Goal: Information Seeking & Learning: Learn about a topic

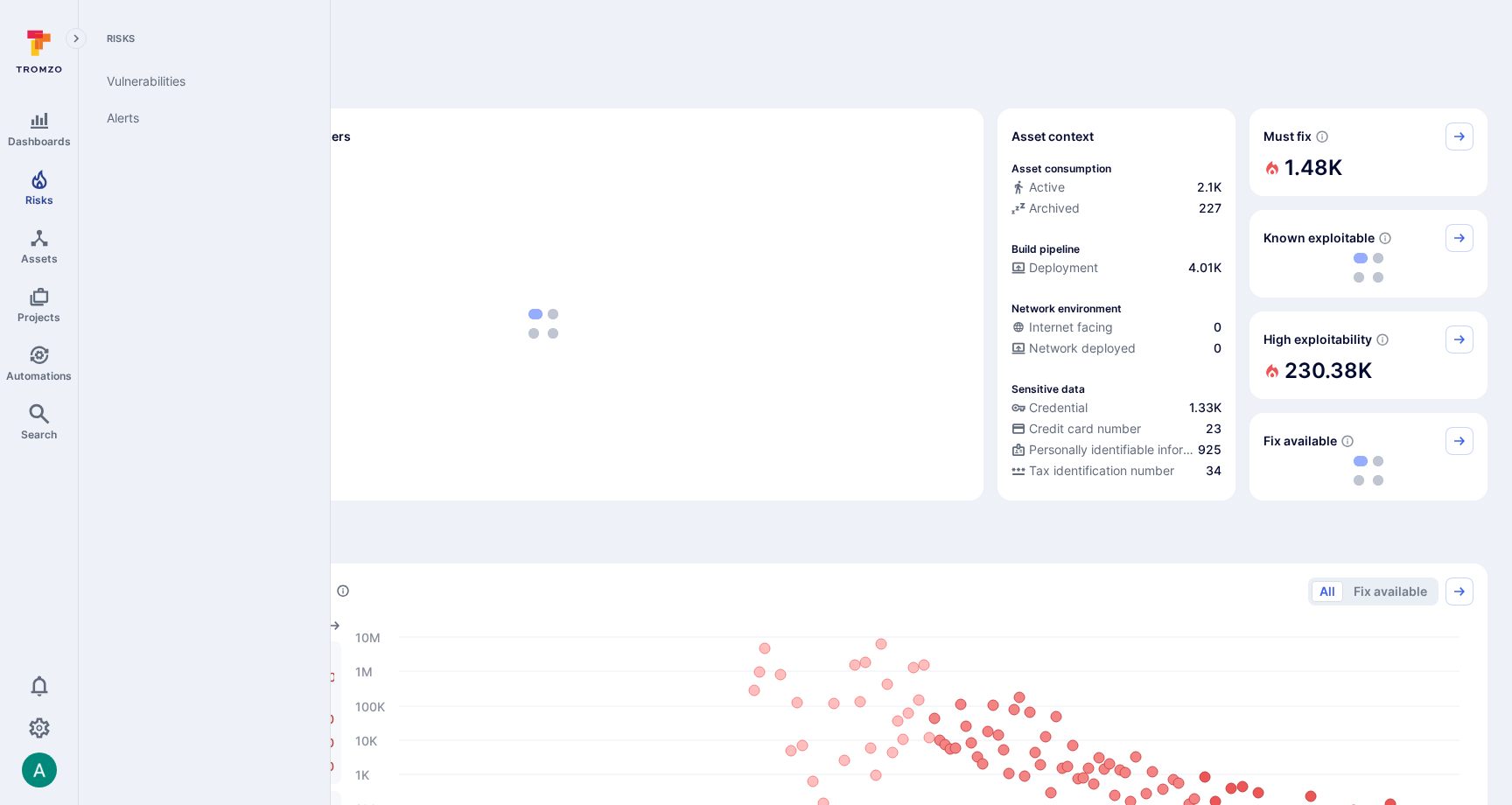
click at [50, 185] on link "Risks" at bounding box center [39, 187] width 78 height 52
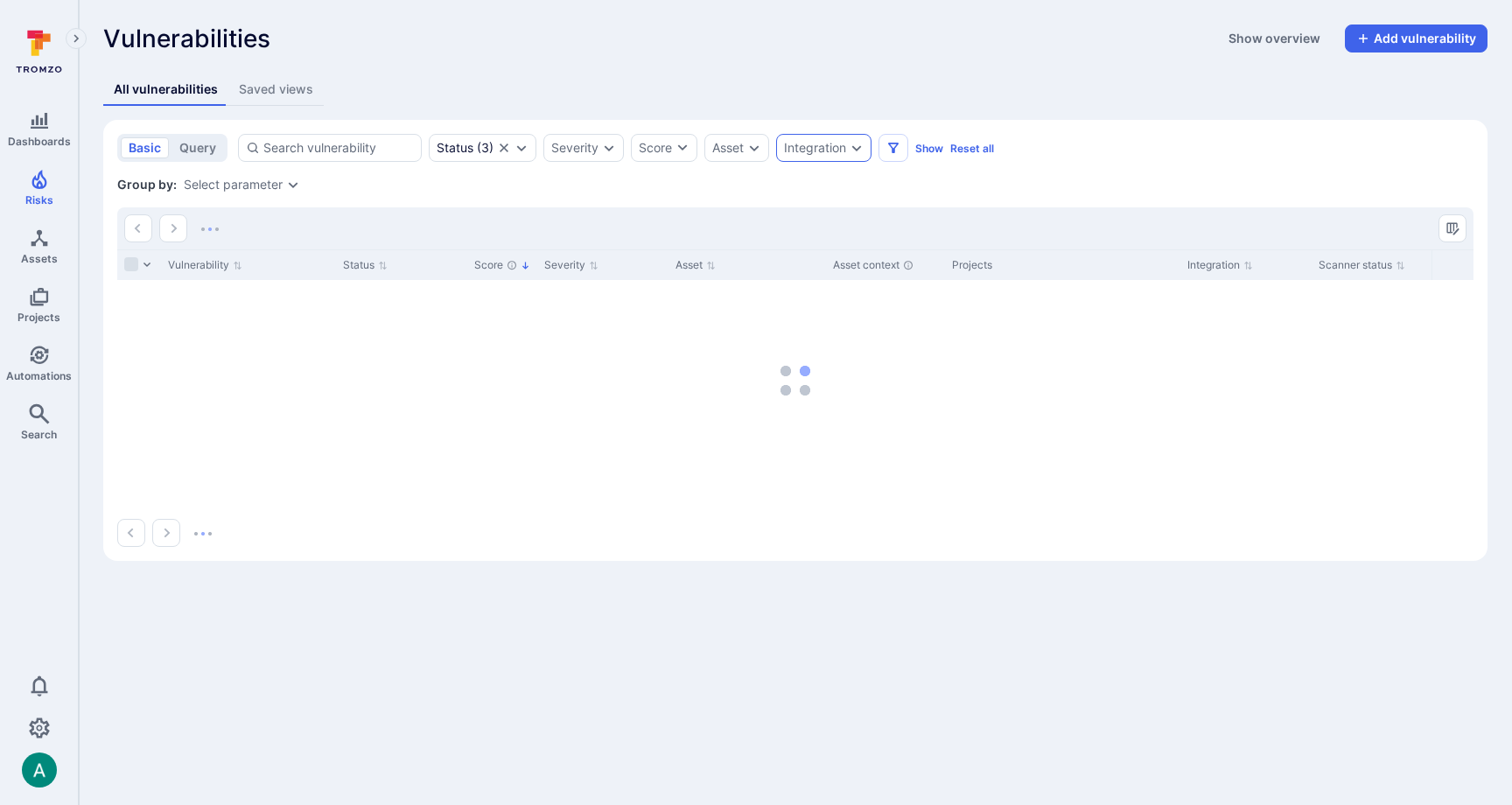
click at [846, 148] on div "Integration" at bounding box center [814, 148] width 62 height 14
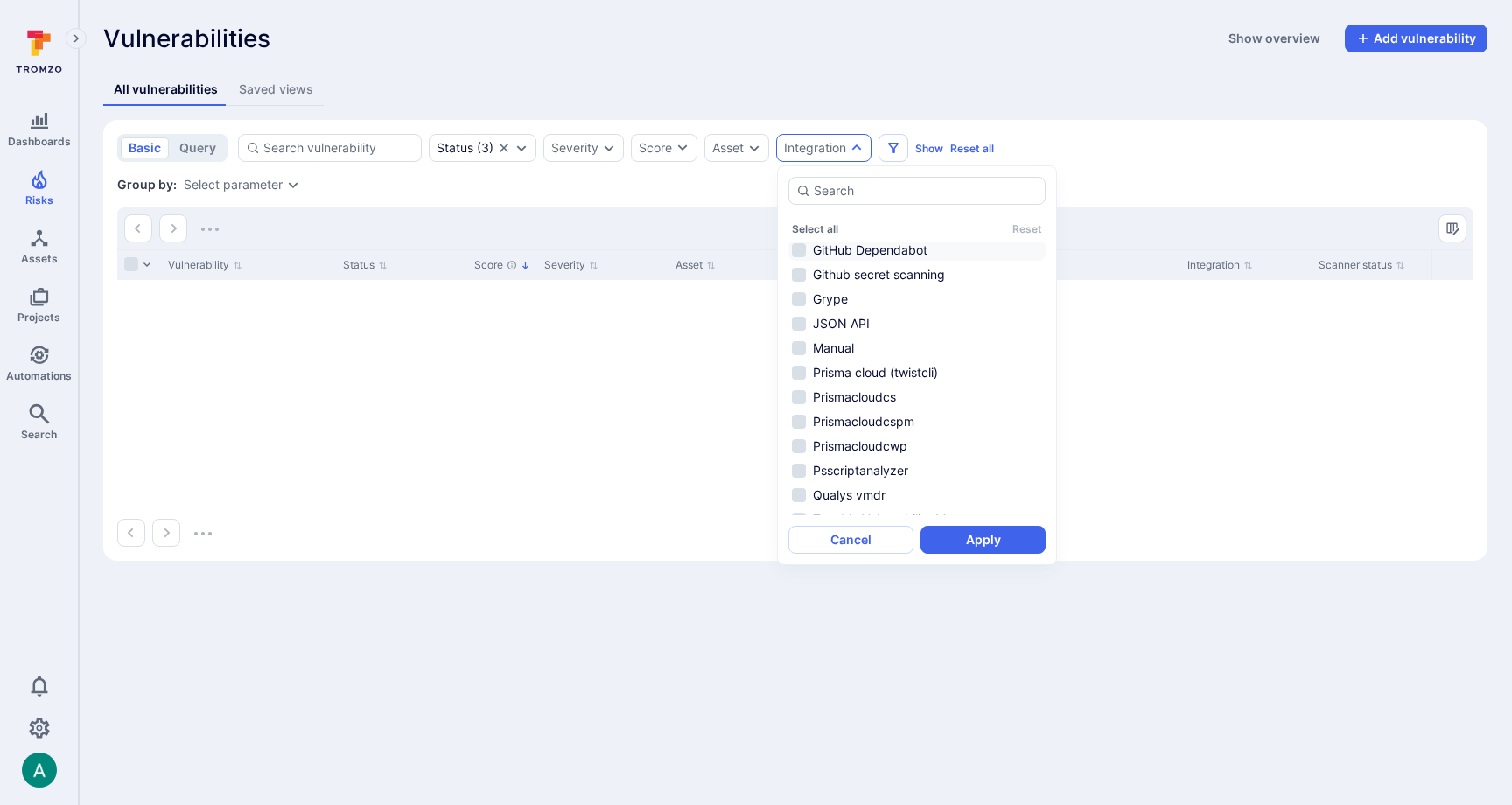
scroll to position [263, 0]
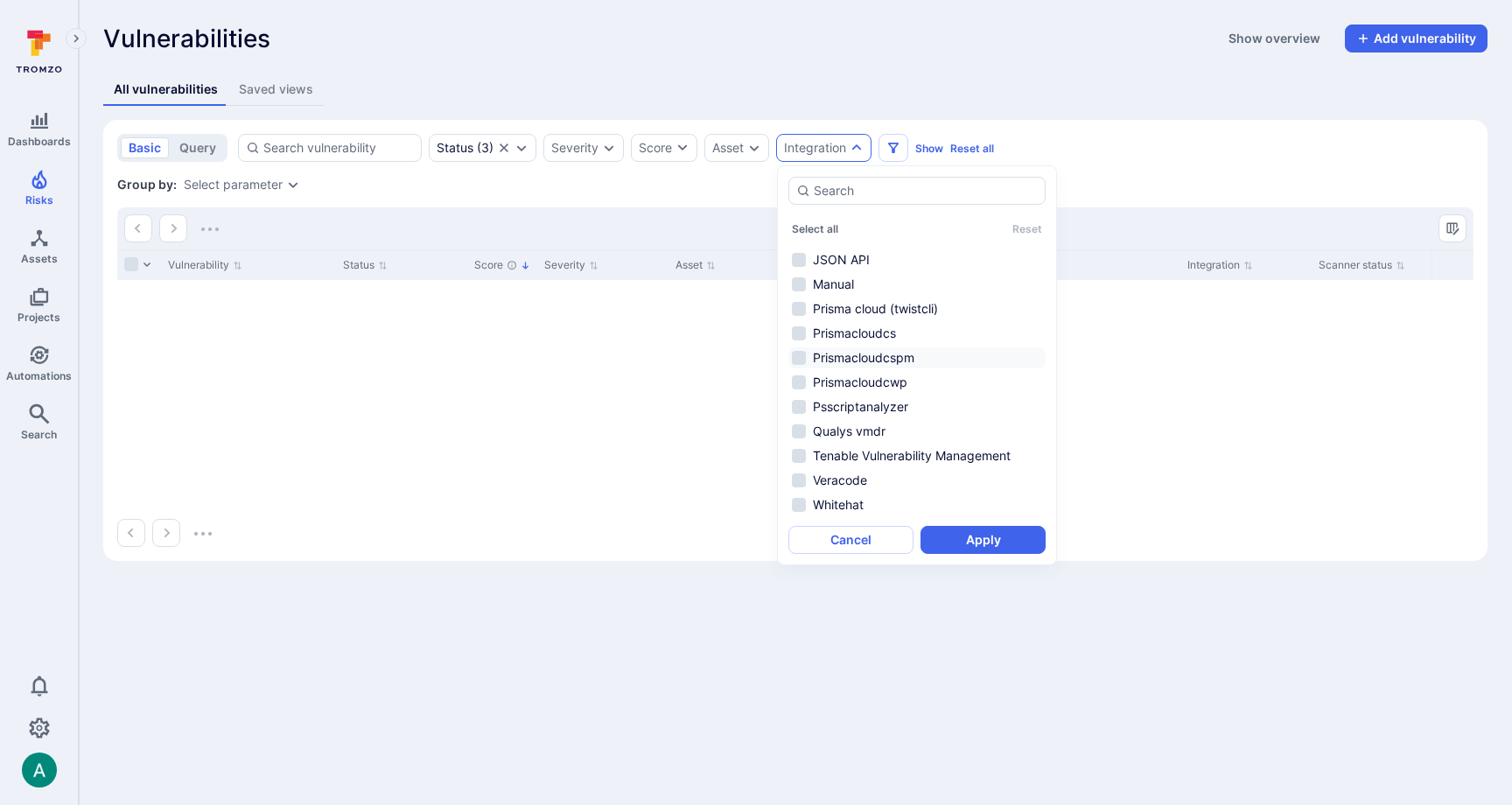
click at [903, 359] on li "Prismacloudcspm" at bounding box center [916, 358] width 257 height 21
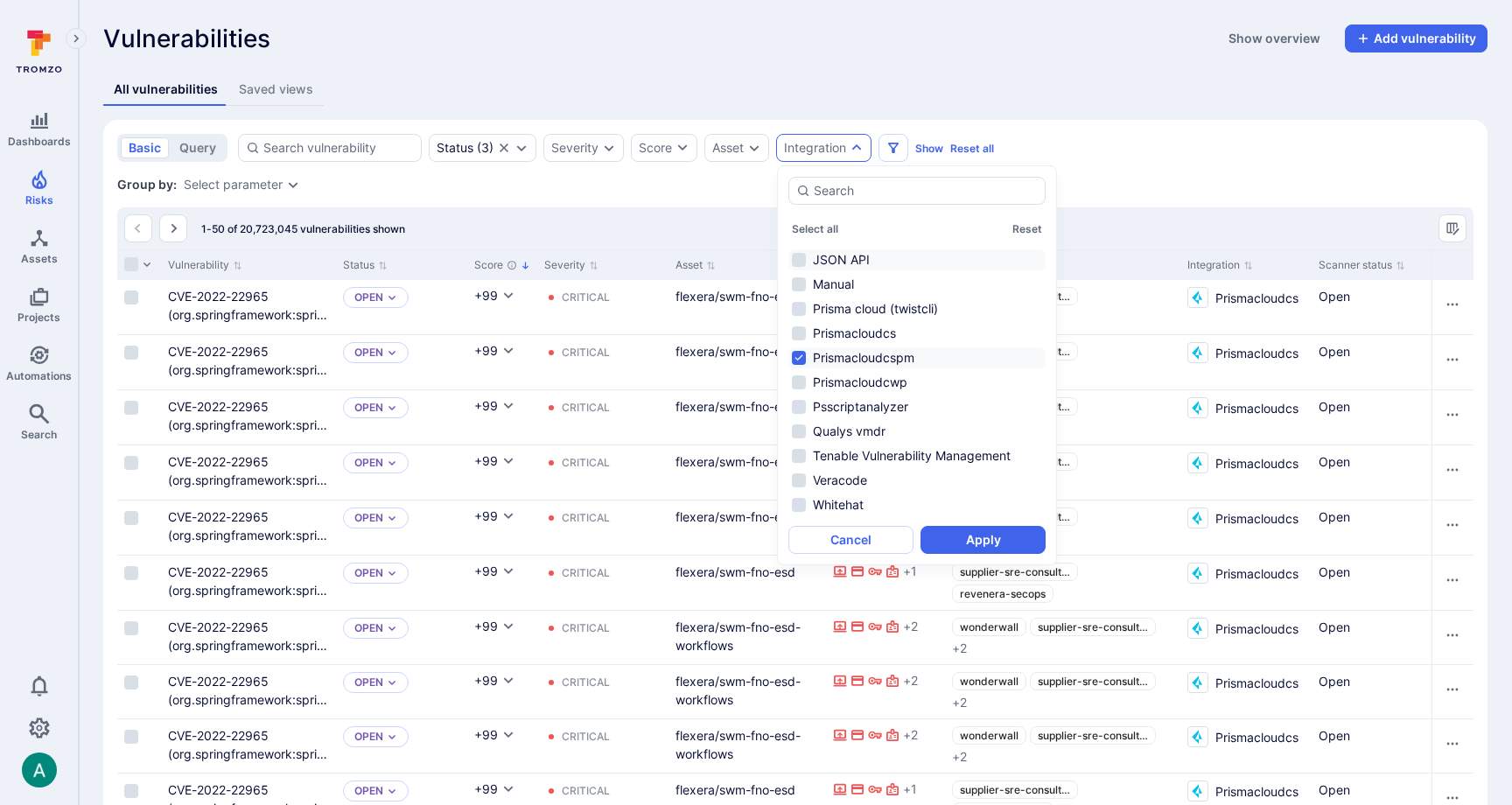
click at [817, 253] on li "JSON API" at bounding box center [916, 260] width 257 height 21
click at [830, 290] on li "Manual" at bounding box center [916, 285] width 257 height 21
click at [850, 285] on li "Manual" at bounding box center [916, 285] width 257 height 21
click at [1004, 537] on button "Apply" at bounding box center [983, 540] width 125 height 28
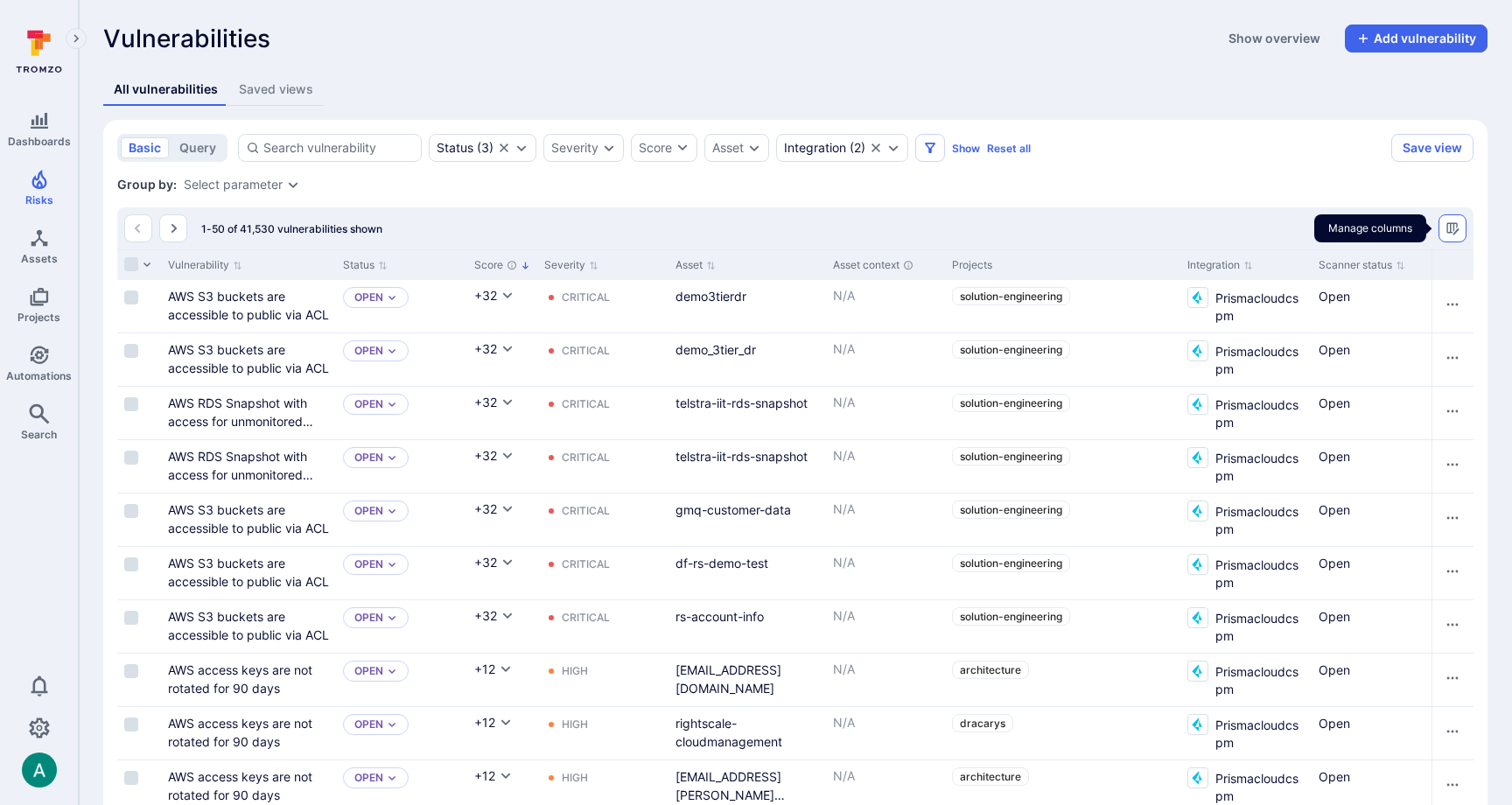
click at [1458, 227] on icon "Manage columns" at bounding box center [1452, 228] width 14 height 14
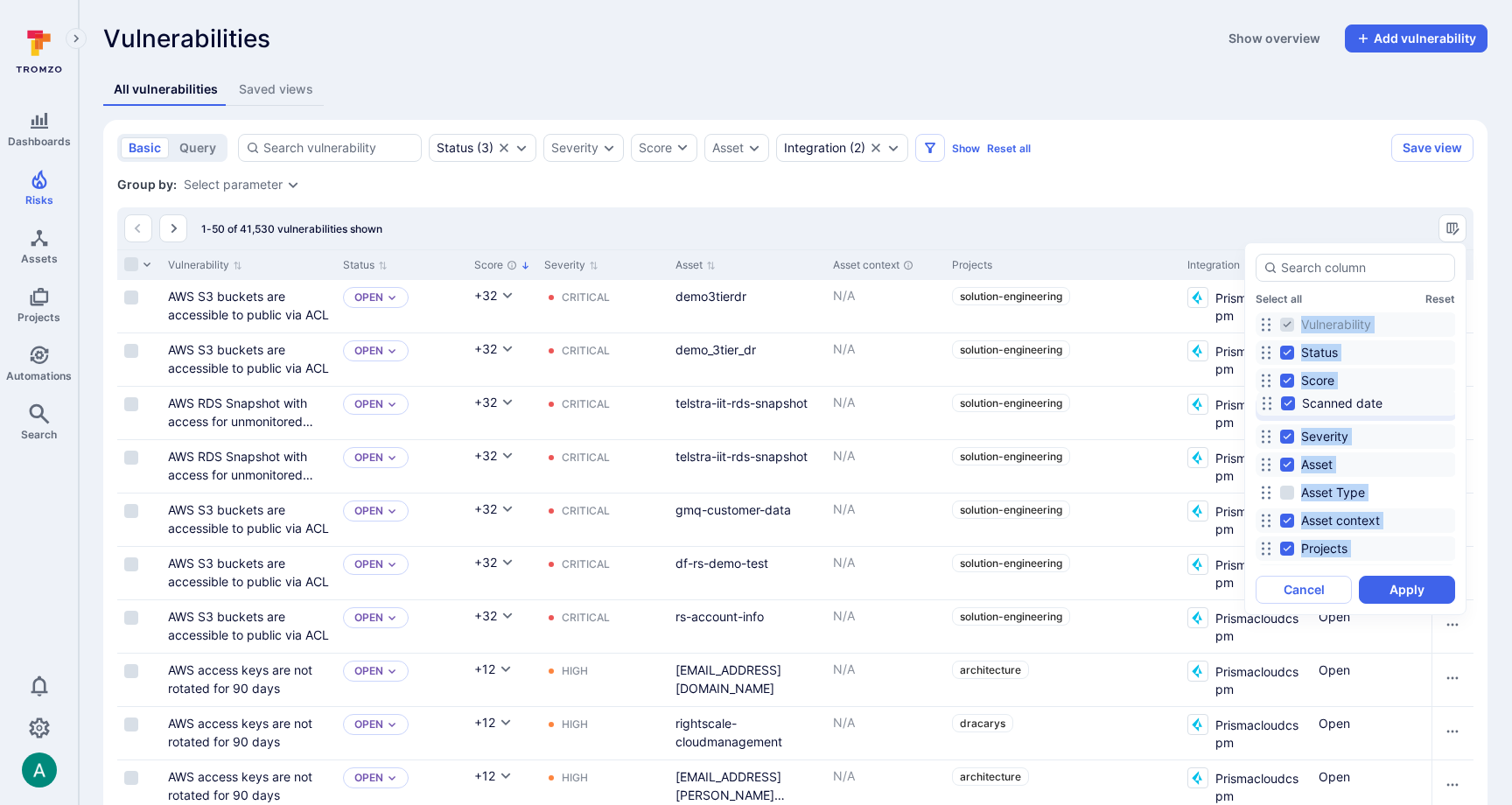
drag, startPoint x: 1270, startPoint y: 449, endPoint x: 1285, endPoint y: 425, distance: 28.3
click at [1271, 398] on icon at bounding box center [1267, 403] width 14 height 14
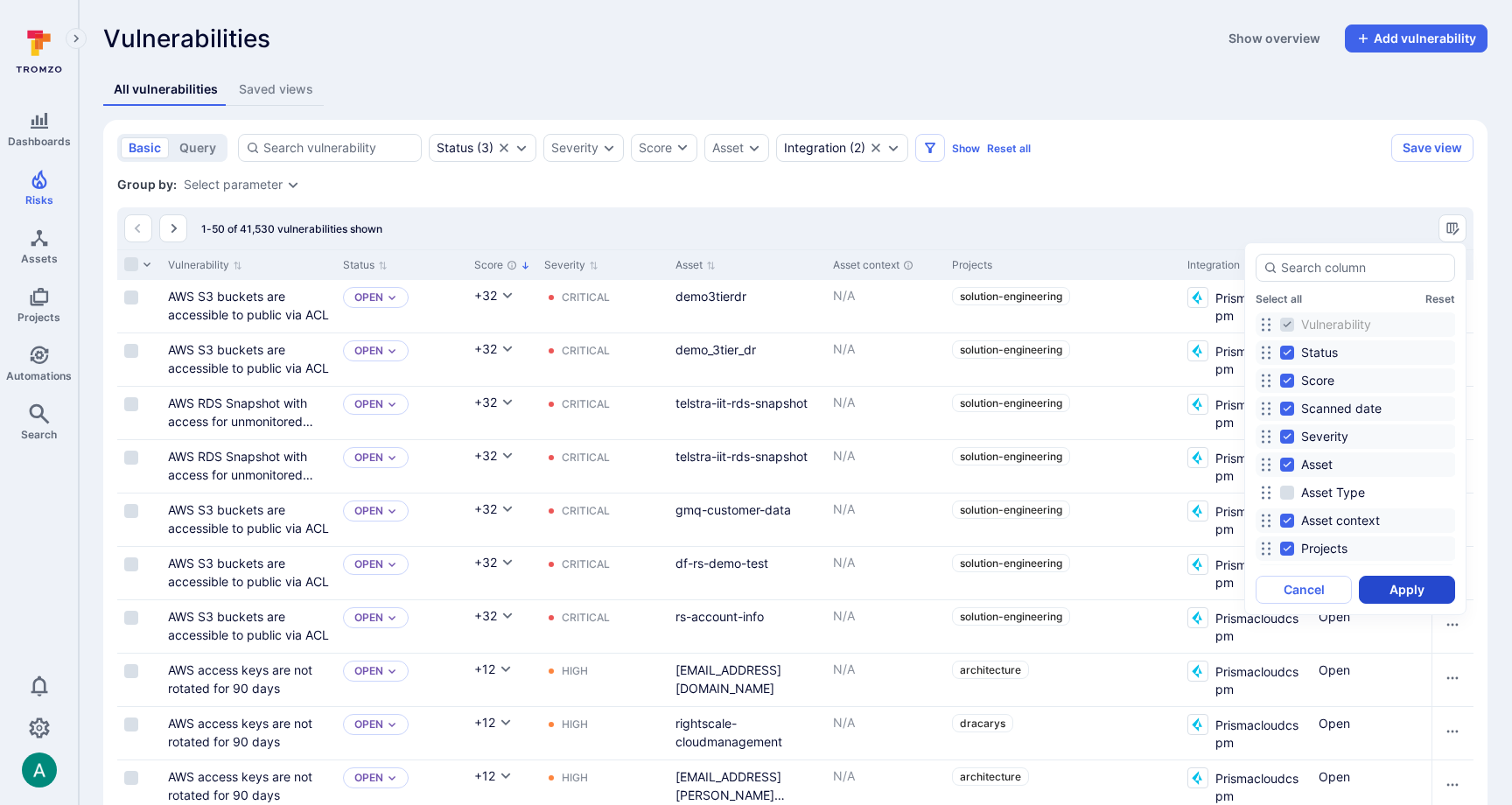
click at [1414, 598] on button "Apply" at bounding box center [1407, 590] width 97 height 28
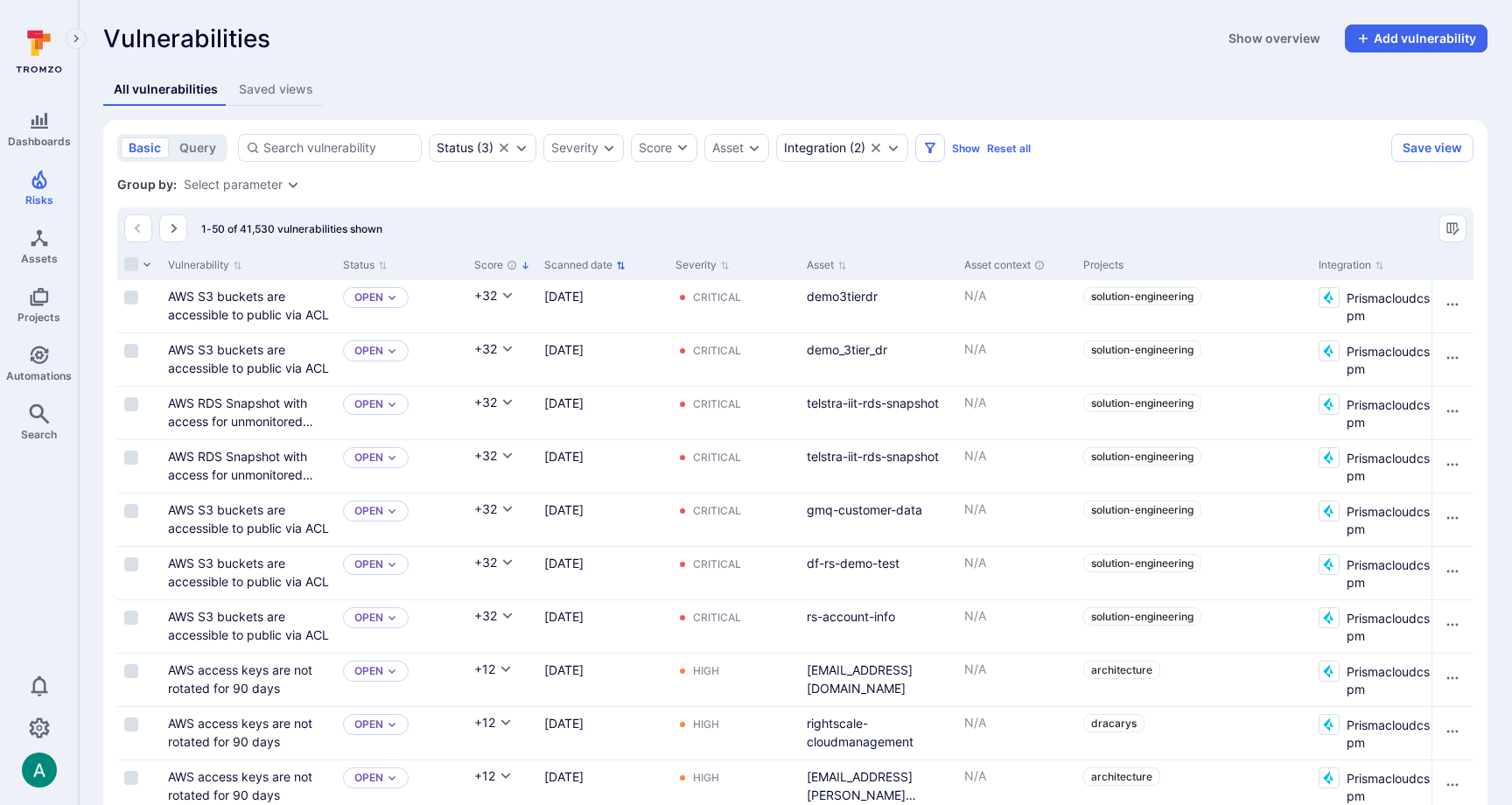
click at [623, 263] on icon "Sort by Scanned date" at bounding box center [620, 265] width 10 height 10
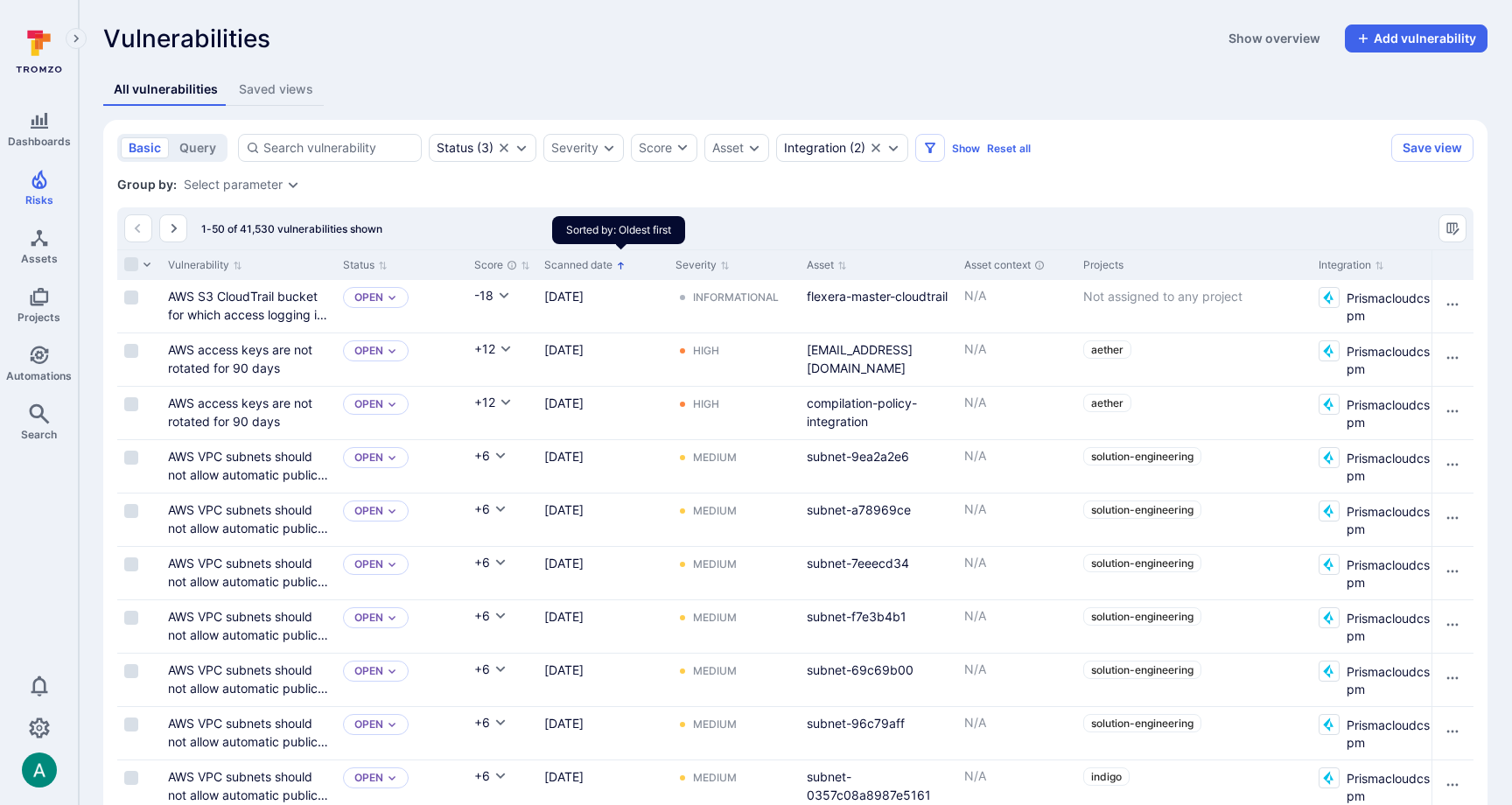
click at [616, 264] on icon "Sorted by: Oldest first" at bounding box center [620, 265] width 10 height 10
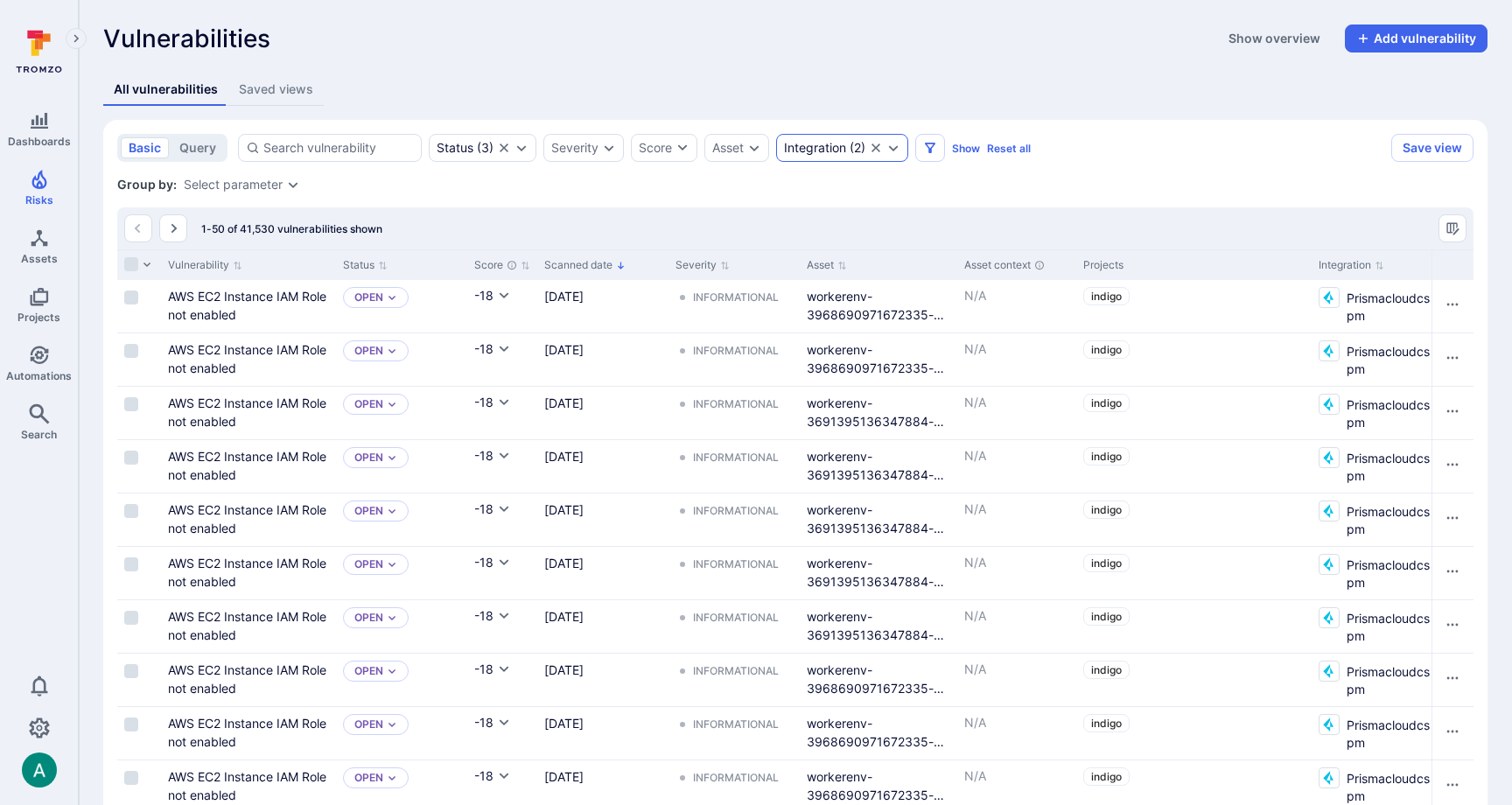
click at [843, 146] on div "Integration" at bounding box center [814, 148] width 62 height 14
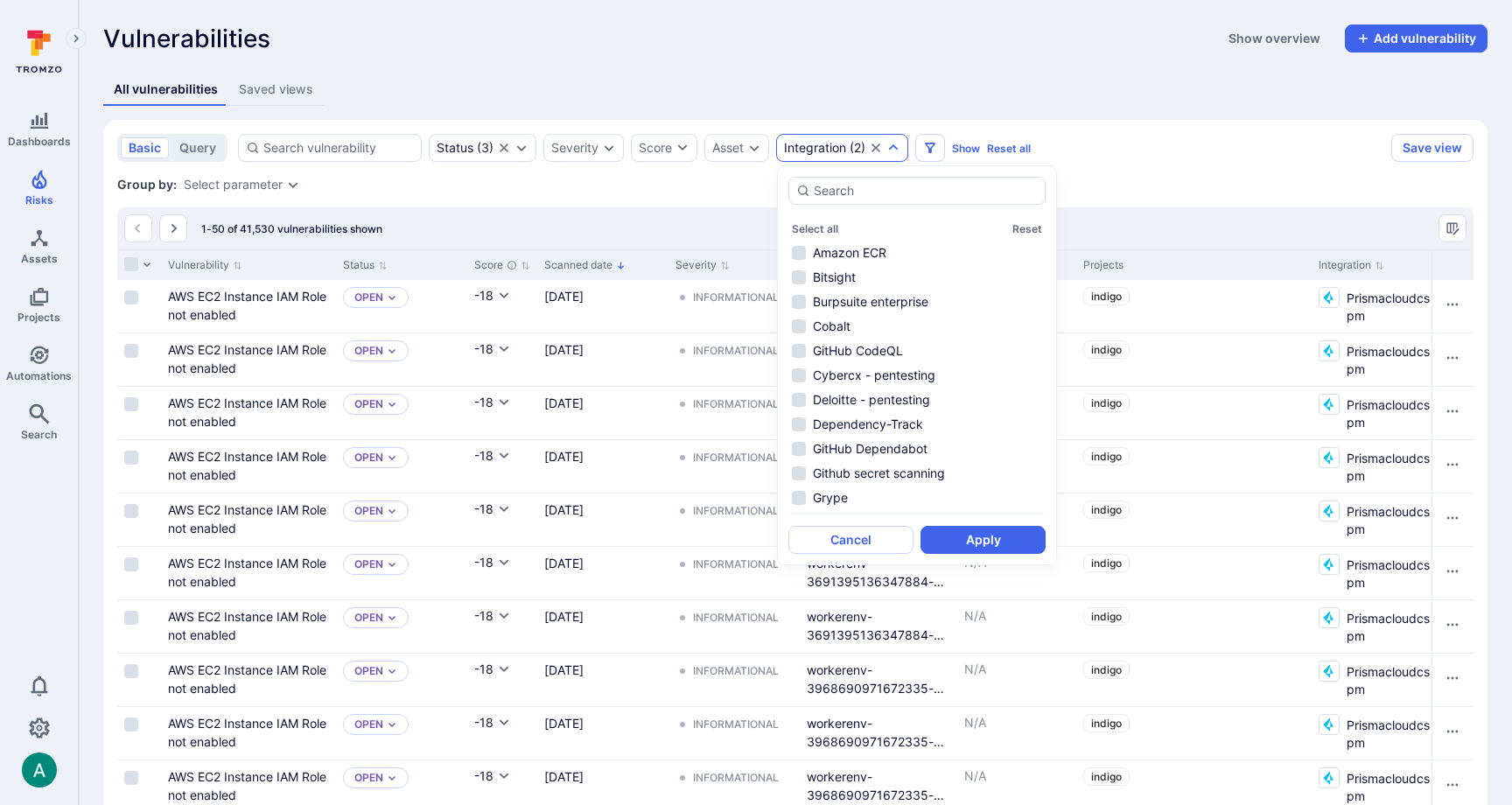
scroll to position [115, 0]
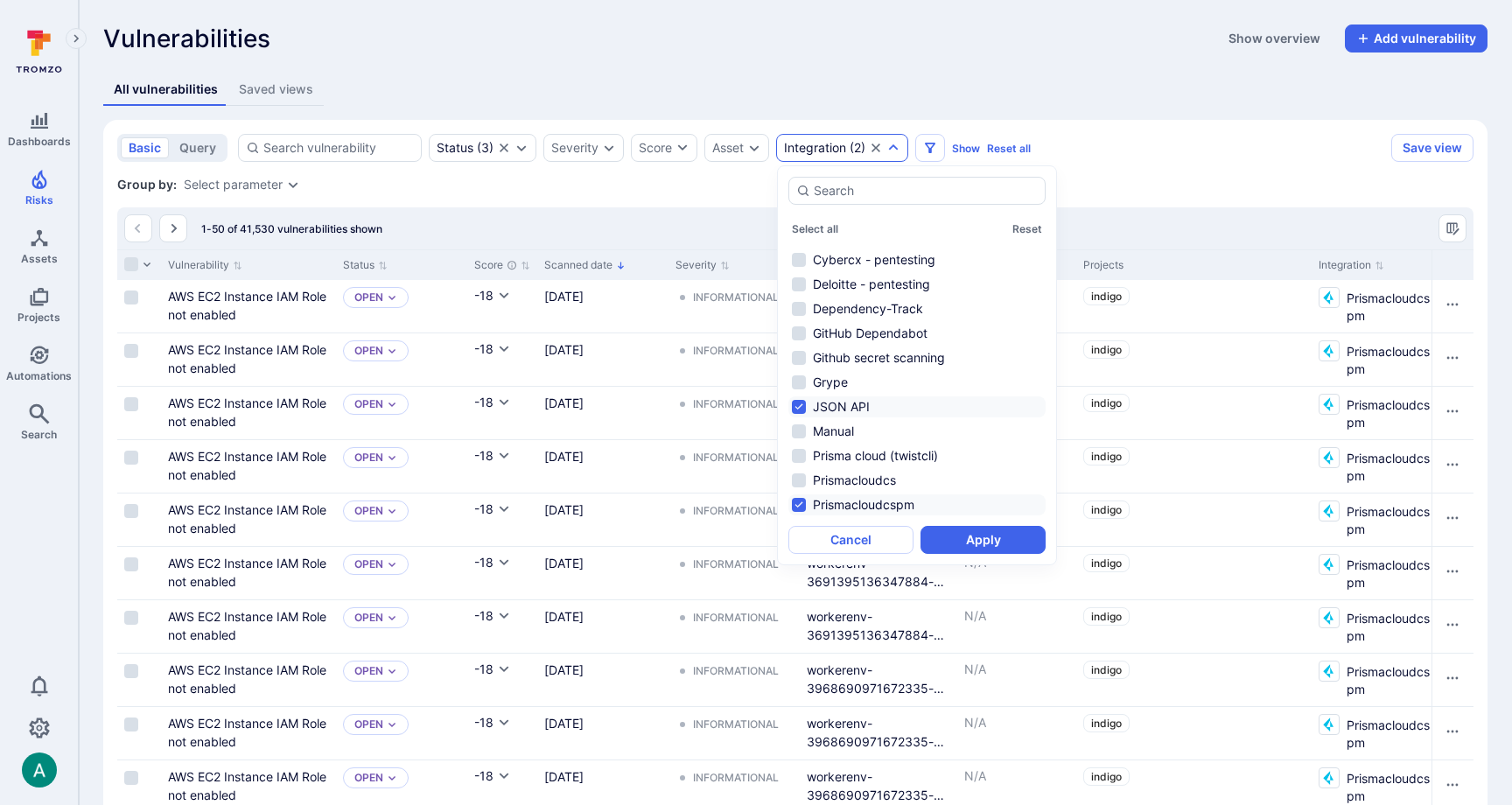
click at [611, 211] on div "1-50 of 41,530 vulnerabilities shown" at bounding box center [795, 228] width 1356 height 42
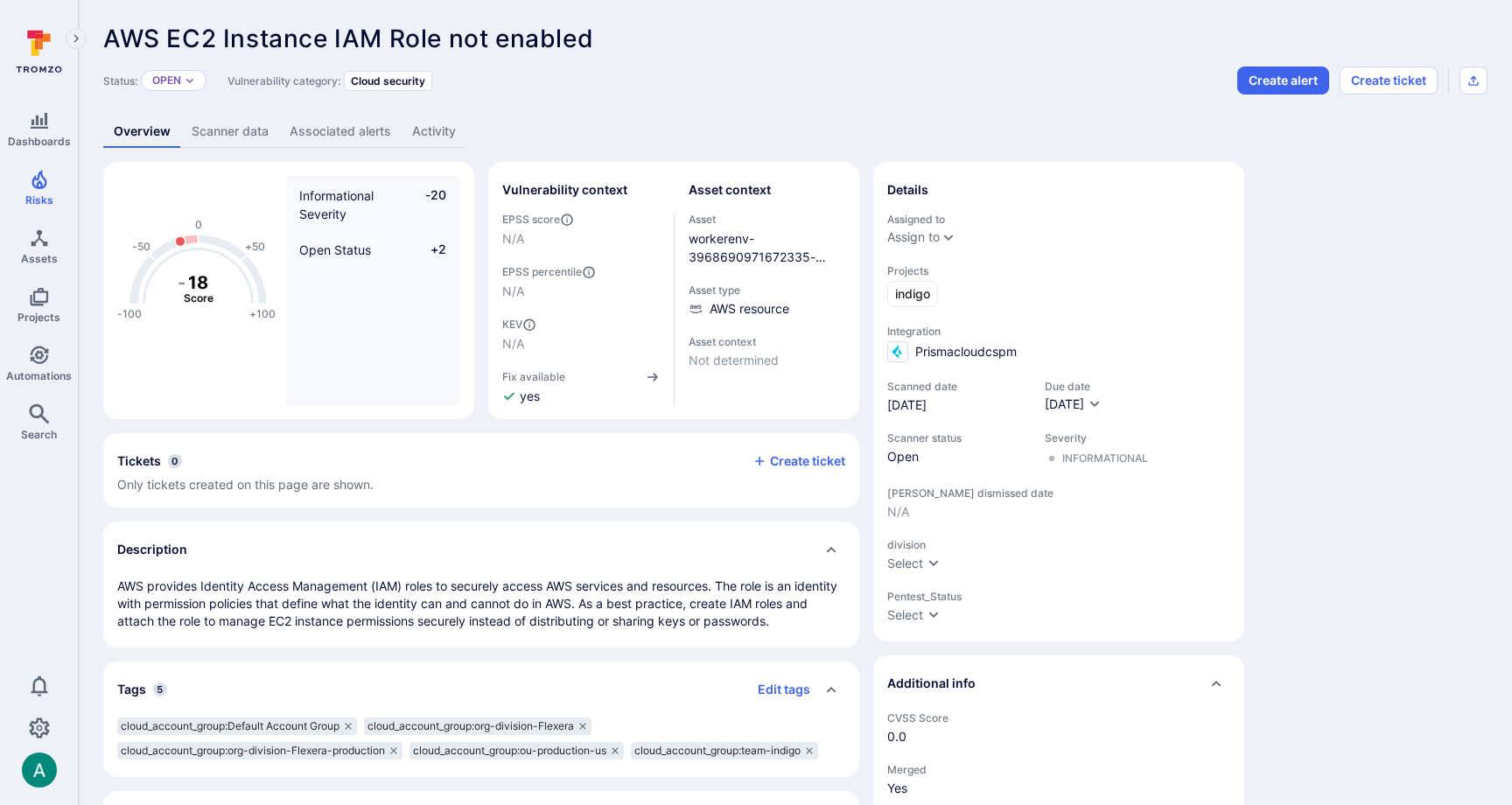
click at [213, 133] on link "Scanner data" at bounding box center [230, 131] width 98 height 33
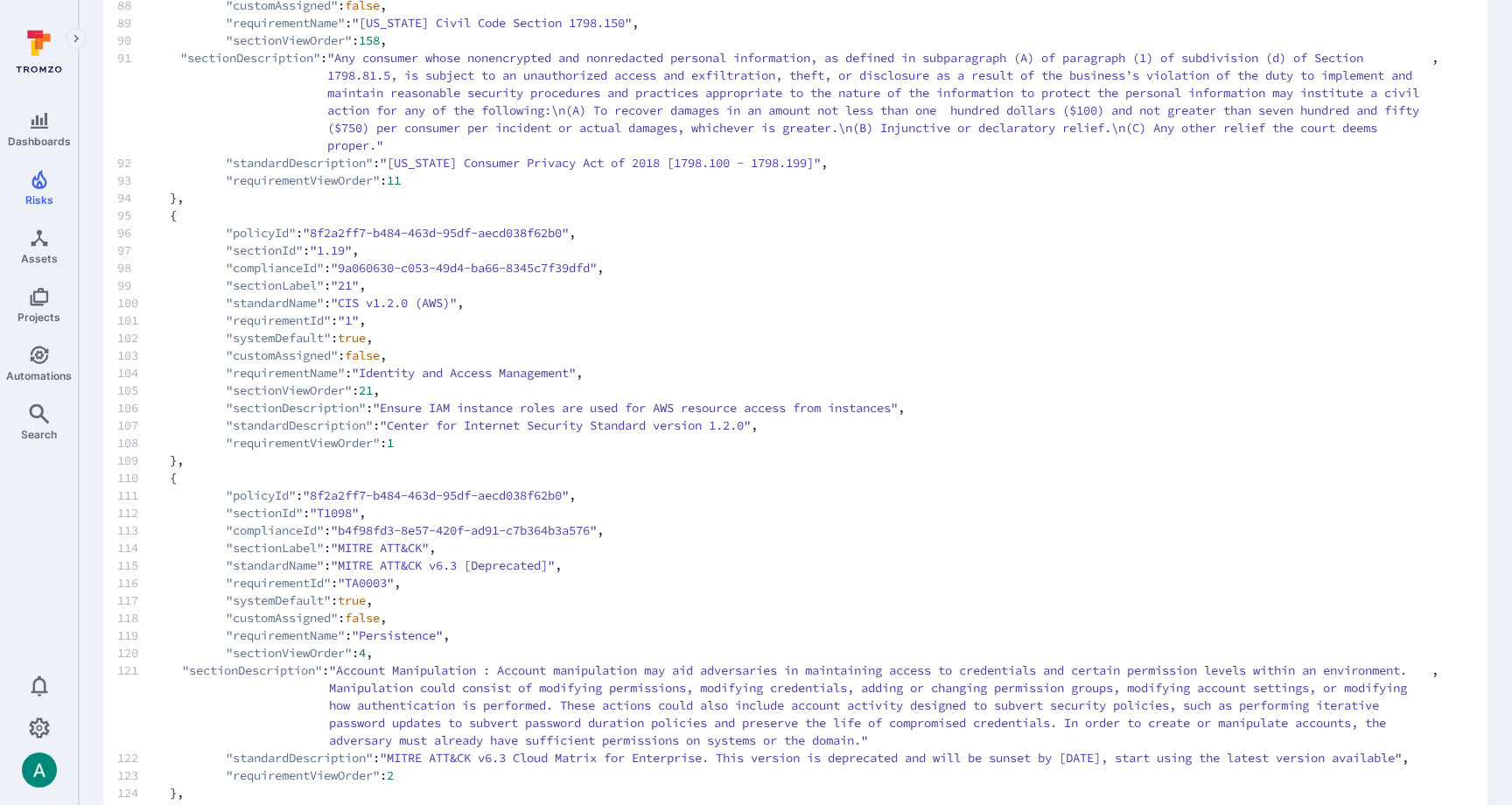
scroll to position [1921, 0]
